Goal: Information Seeking & Learning: Learn about a topic

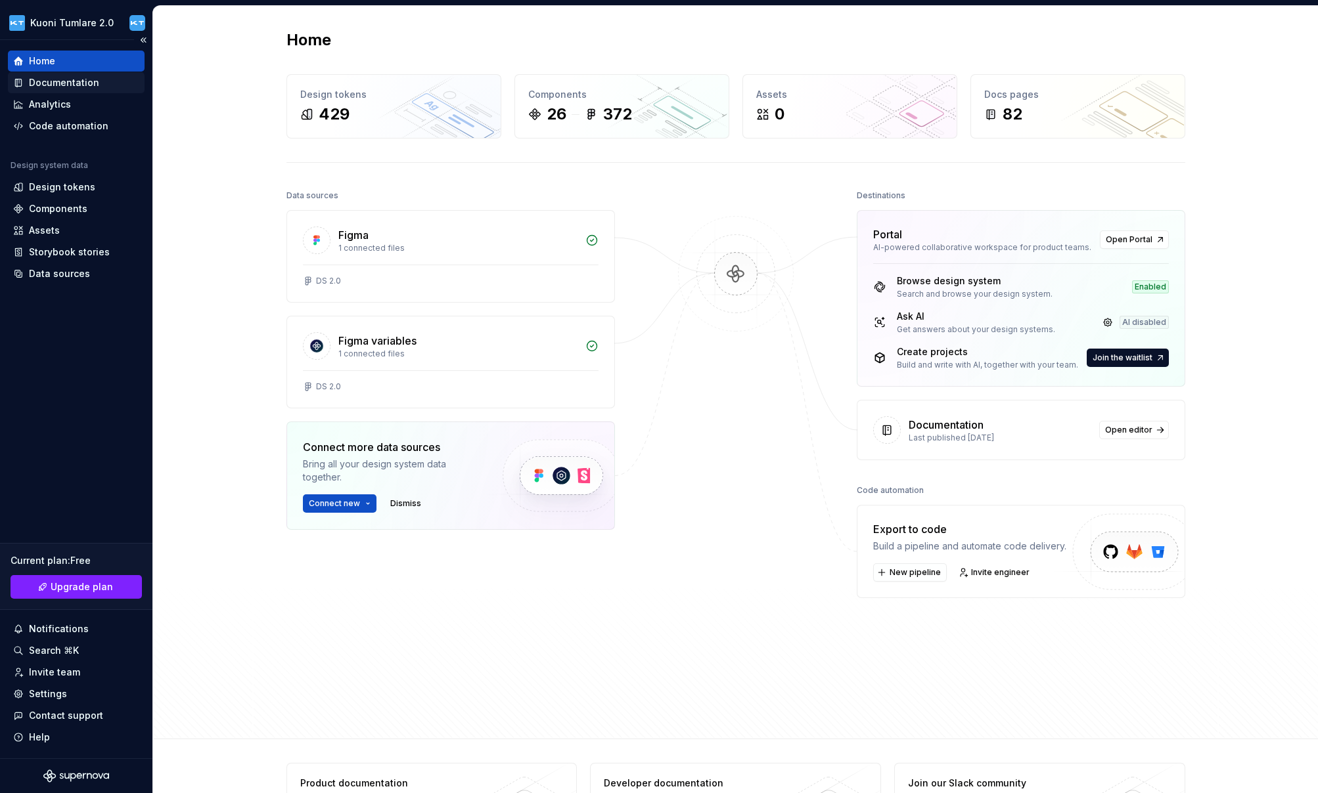
click at [64, 85] on div "Documentation" at bounding box center [64, 82] width 70 height 13
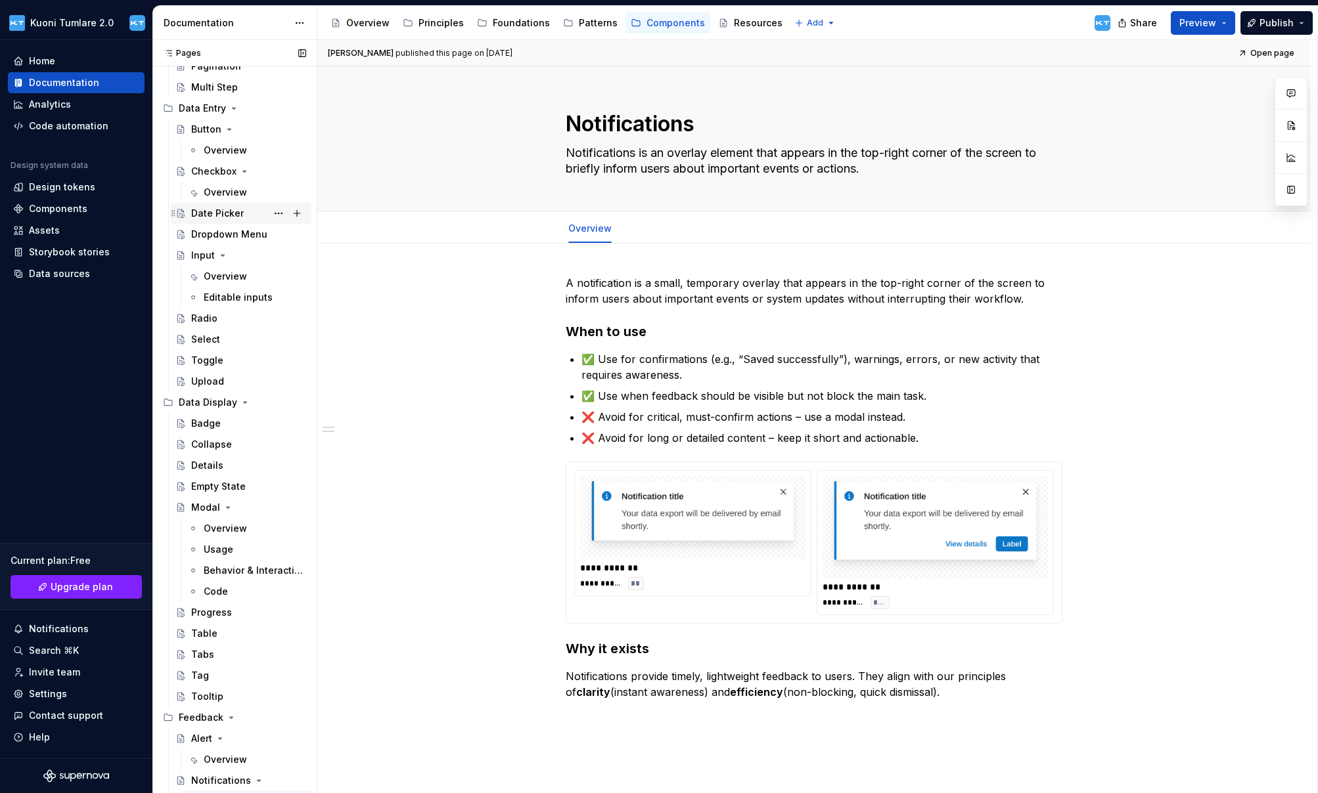
scroll to position [181, 0]
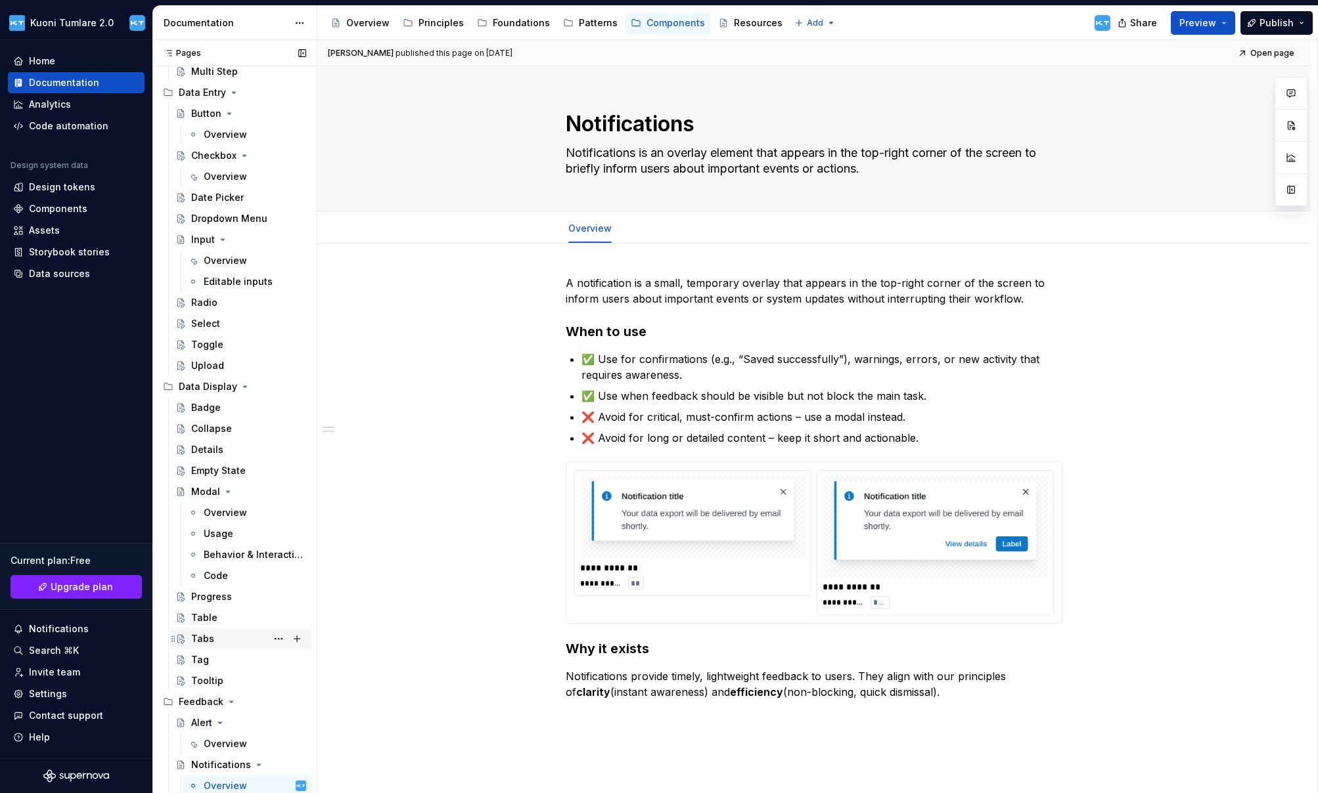
click at [200, 640] on div "Tabs" at bounding box center [202, 639] width 23 height 13
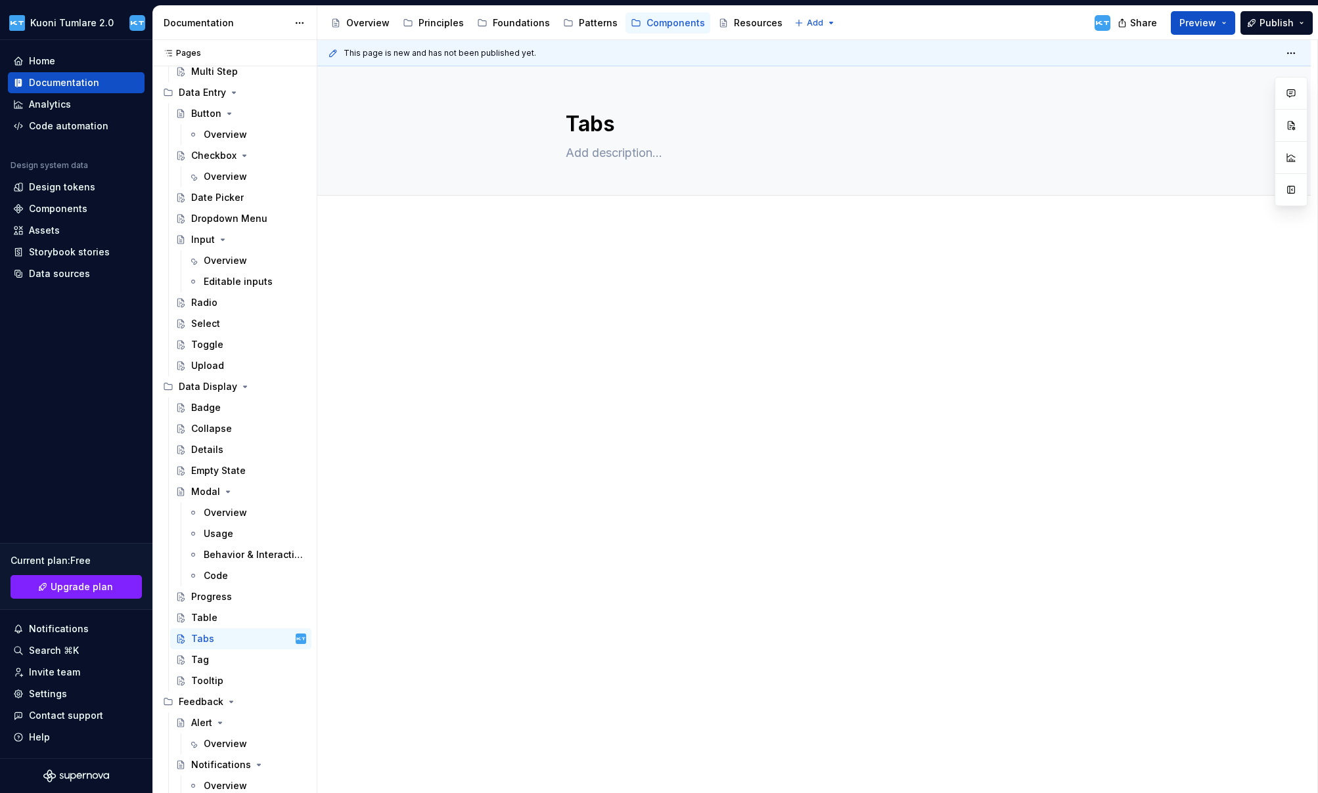
type textarea "*"
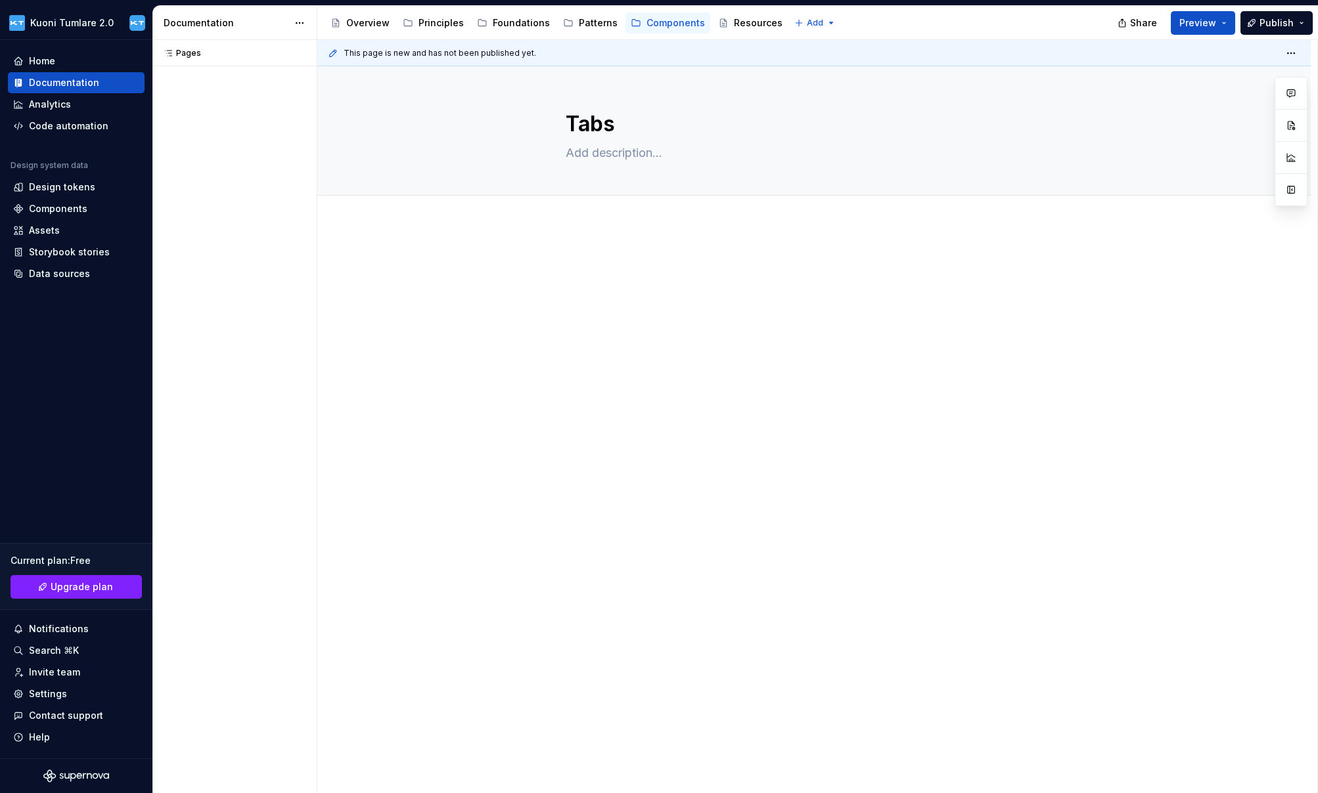
type textarea "*"
